Goal: Transaction & Acquisition: Purchase product/service

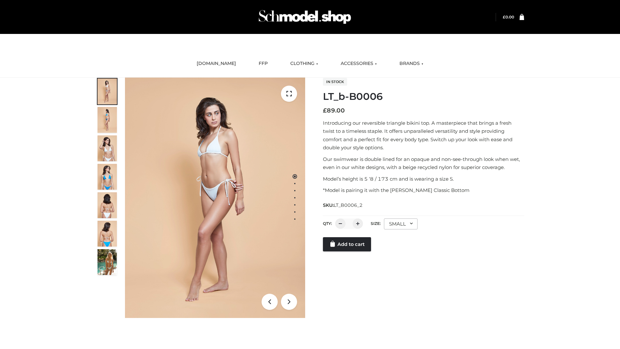
click at [347, 251] on link "Add to cart" at bounding box center [347, 244] width 48 height 14
